Goal: Task Accomplishment & Management: Use online tool/utility

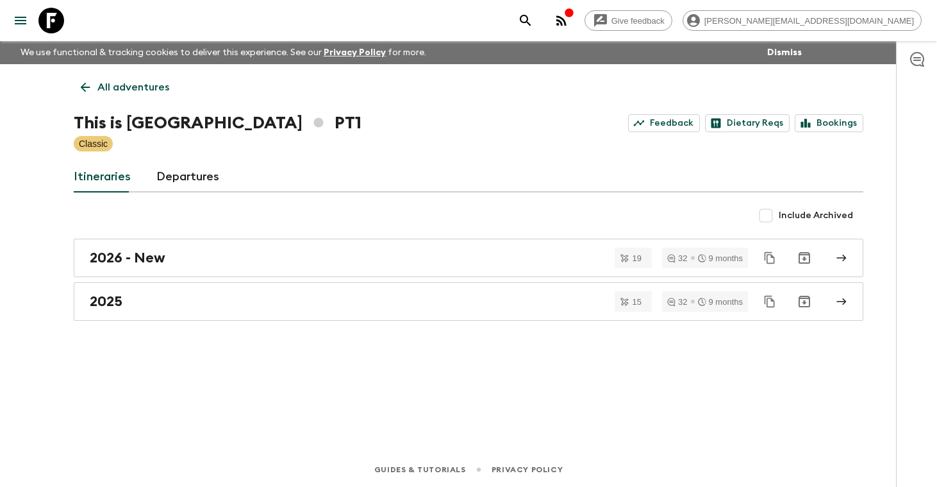
click at [144, 87] on p "All adventures" at bounding box center [133, 86] width 72 height 15
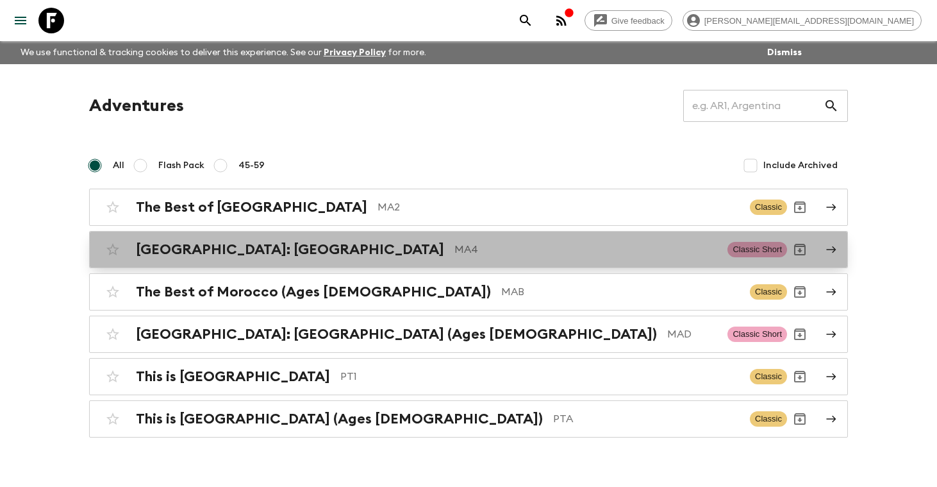
click at [192, 249] on h2 "[GEOGRAPHIC_DATA]: [GEOGRAPHIC_DATA]" at bounding box center [290, 249] width 308 height 17
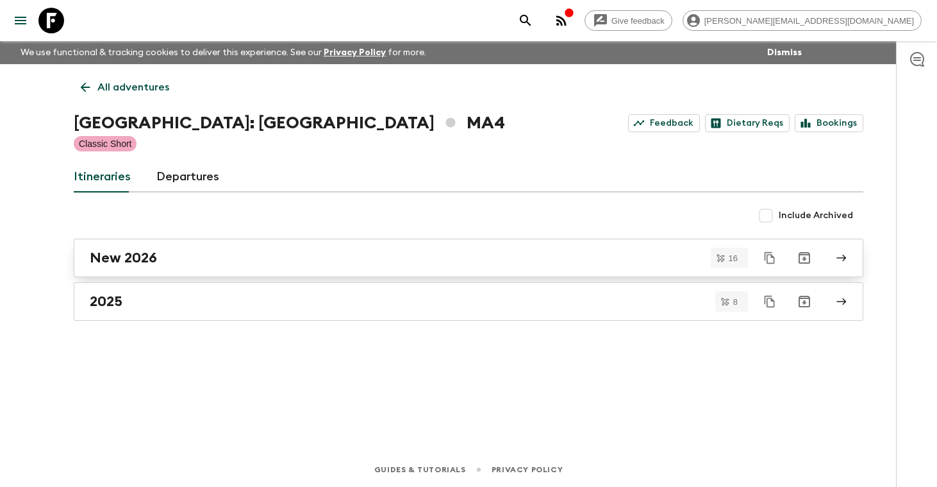
click at [191, 257] on div "New 2026" at bounding box center [456, 257] width 733 height 17
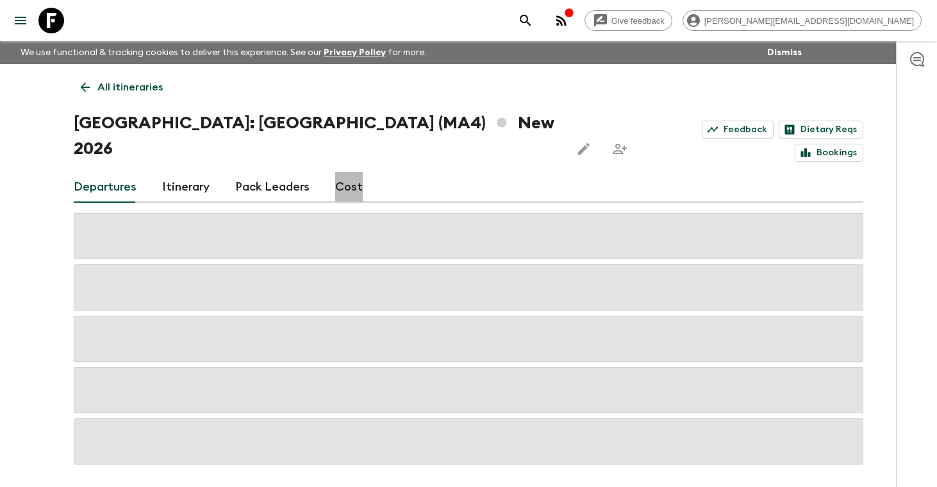
click at [341, 172] on link "Cost" at bounding box center [349, 187] width 28 height 31
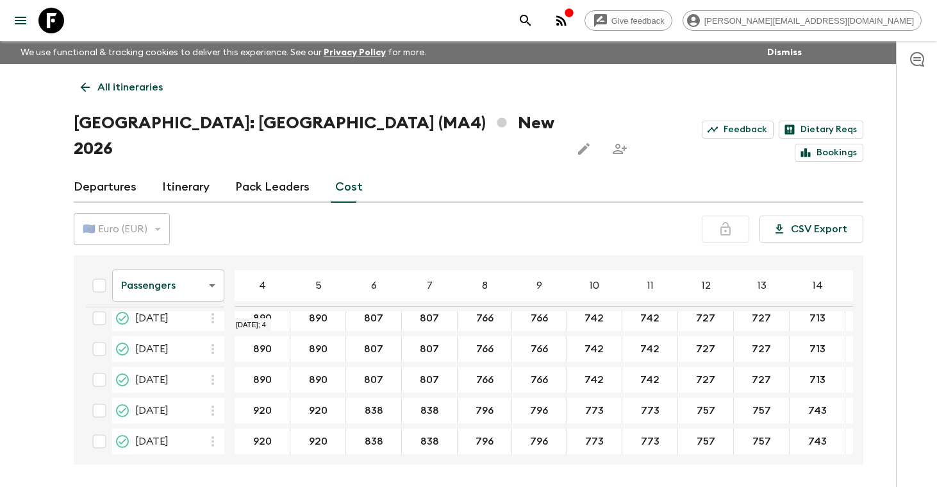
scroll to position [360, 0]
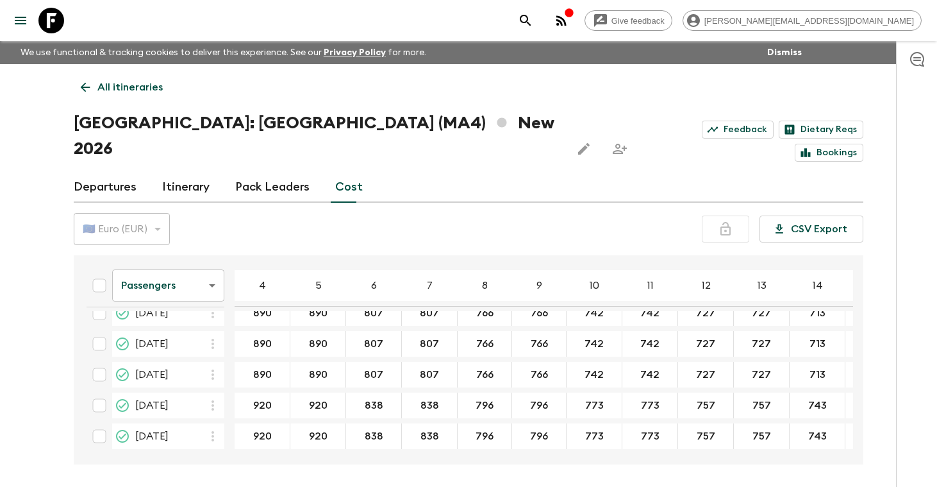
click at [214, 257] on body "Give feedback [PERSON_NAME][EMAIL_ADDRESS][DOMAIN_NAME] We use functional & tra…" at bounding box center [468, 267] width 937 height 535
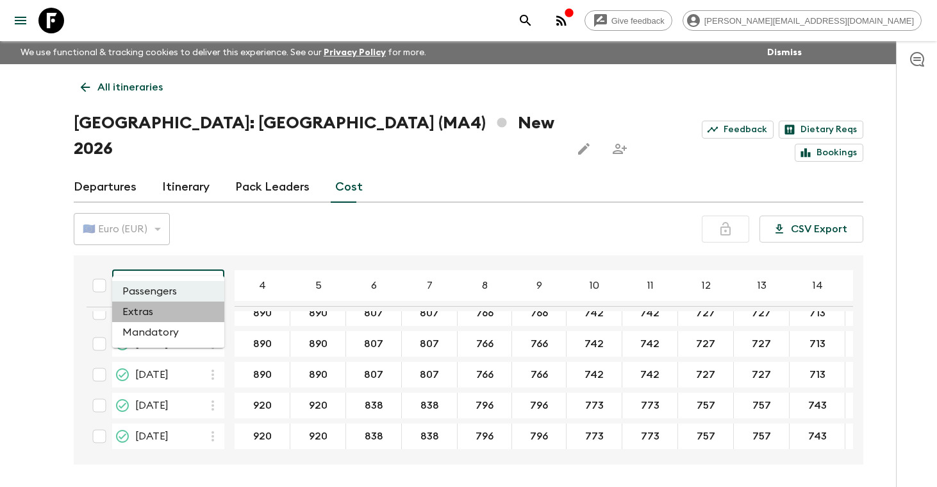
click at [180, 316] on li "Extras" at bounding box center [168, 311] width 112 height 21
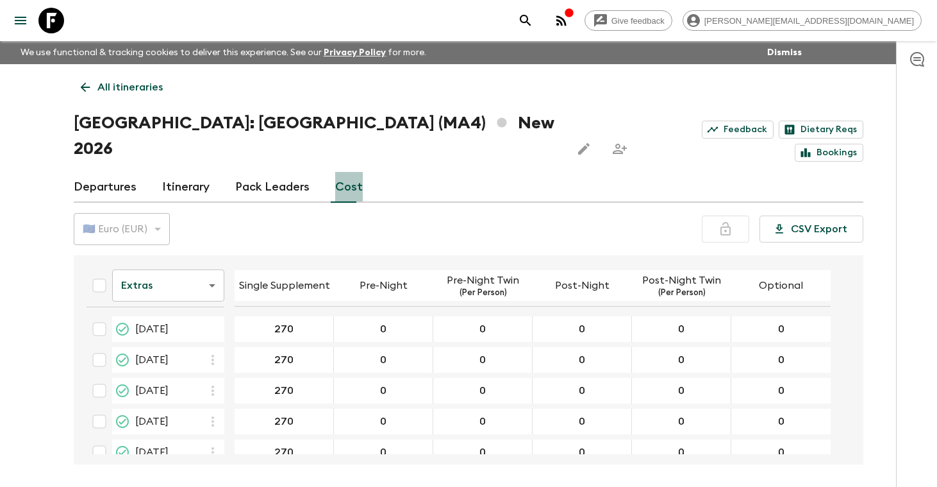
click at [347, 172] on link "Cost" at bounding box center [349, 187] width 28 height 31
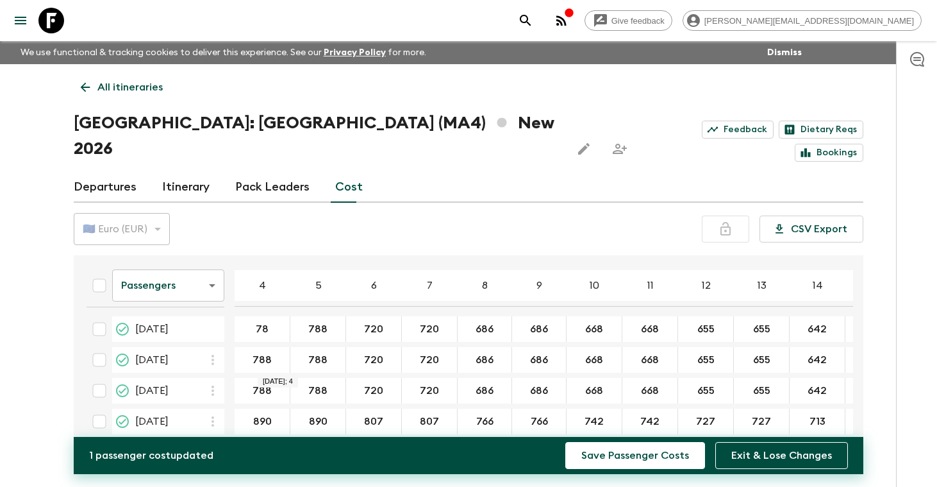
type input "788"
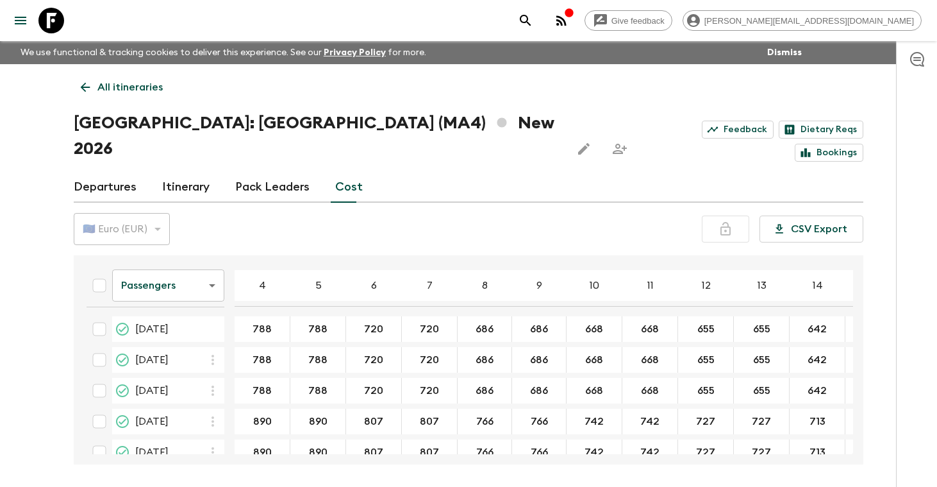
click at [912, 340] on div at bounding box center [916, 264] width 41 height 446
